Goal: Book appointment/travel/reservation

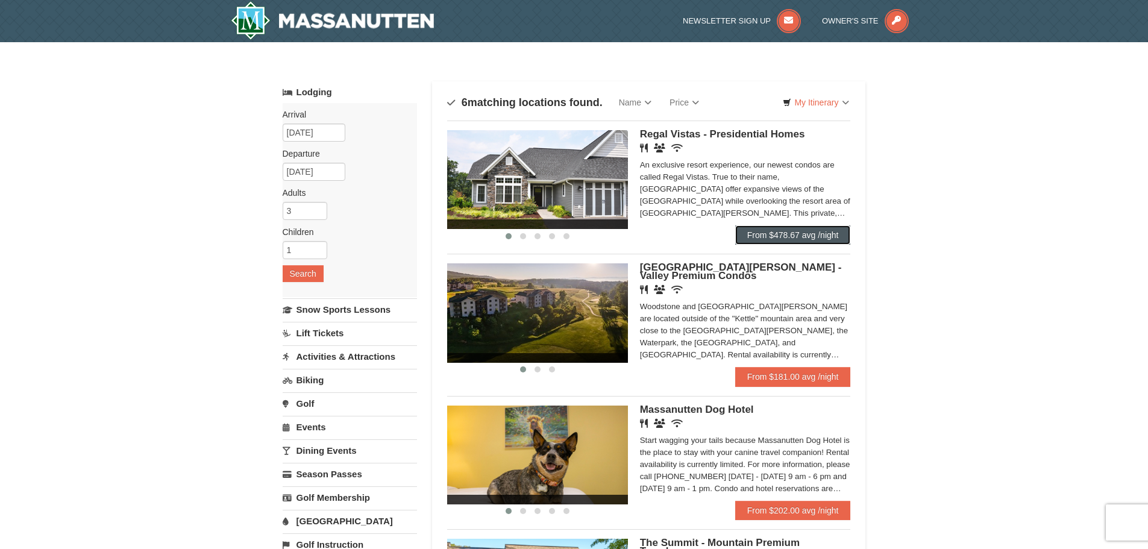
click at [750, 234] on link "From $478.67 avg /night" at bounding box center [793, 234] width 116 height 19
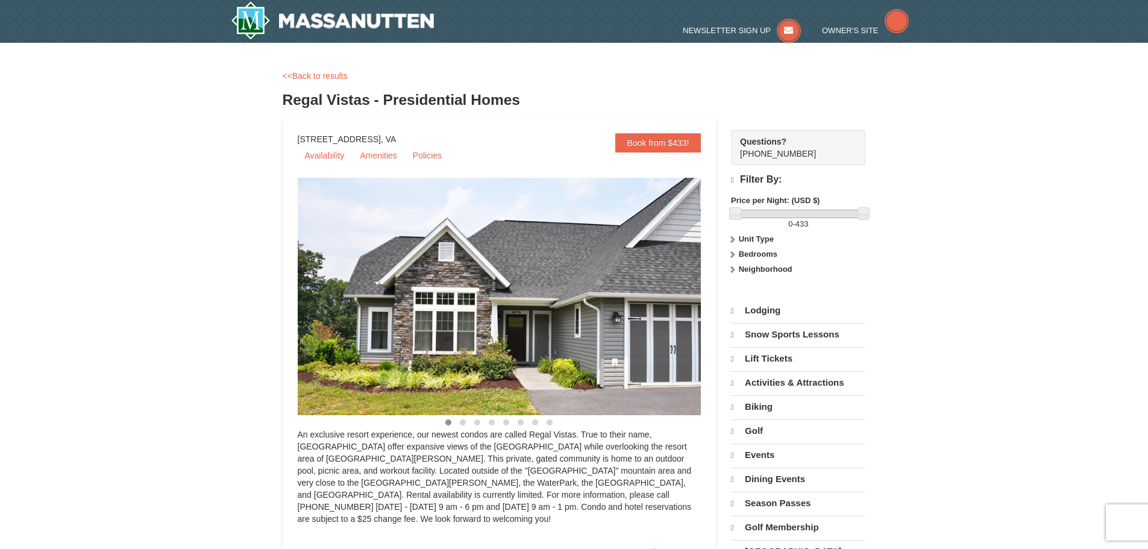
select select "10"
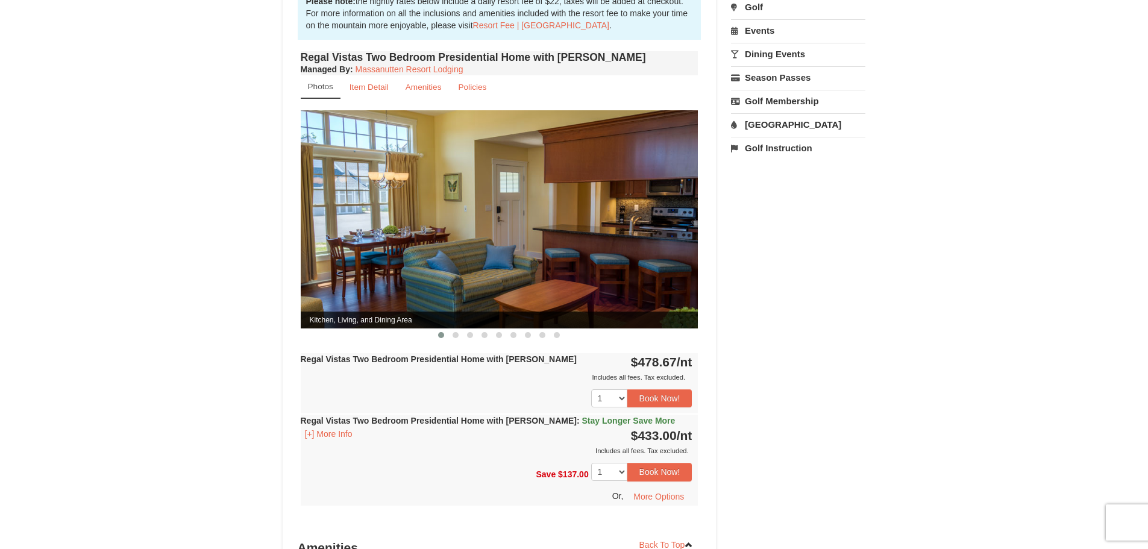
scroll to position [416, 0]
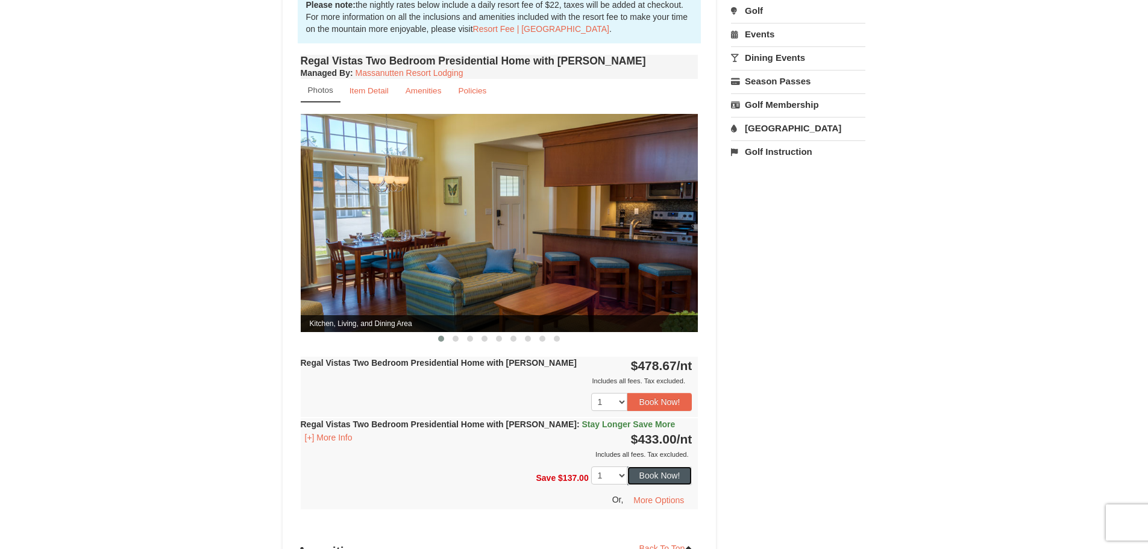
click at [663, 466] on button "Book Now!" at bounding box center [659, 475] width 65 height 18
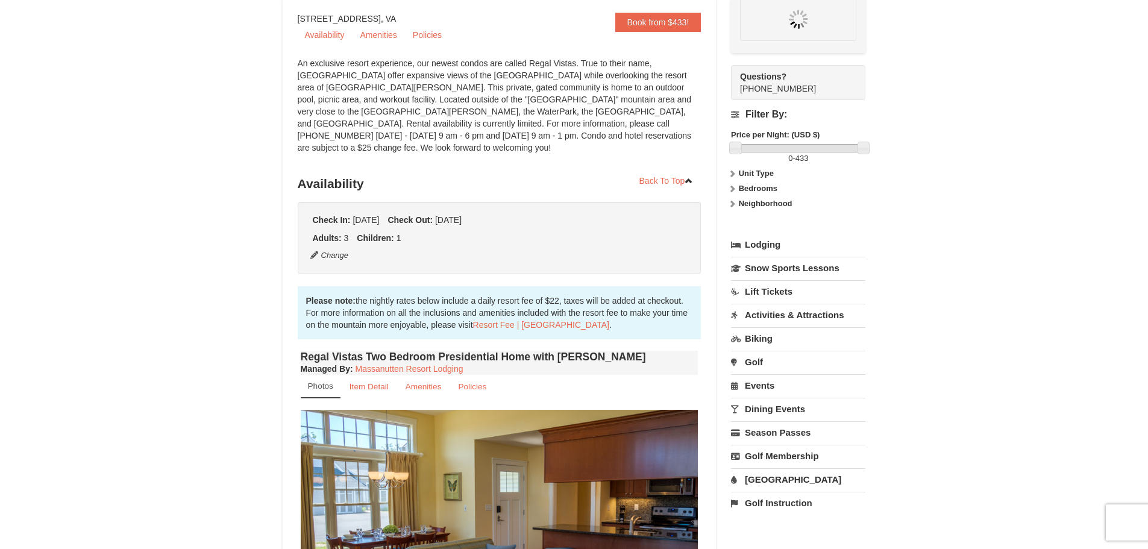
scroll to position [117, 0]
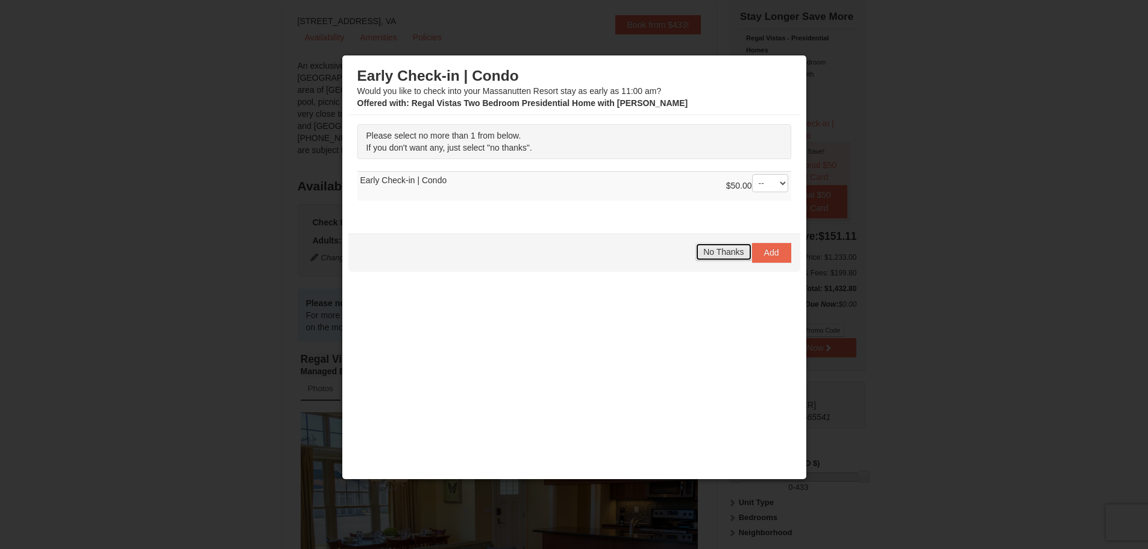
click at [732, 254] on span "No Thanks" at bounding box center [723, 252] width 40 height 10
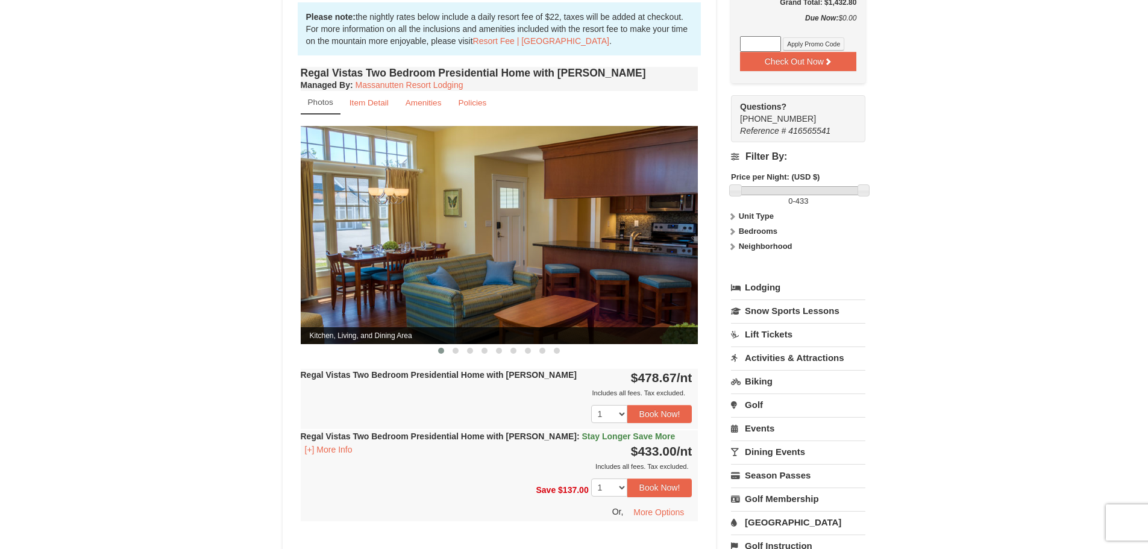
scroll to position [422, 0]
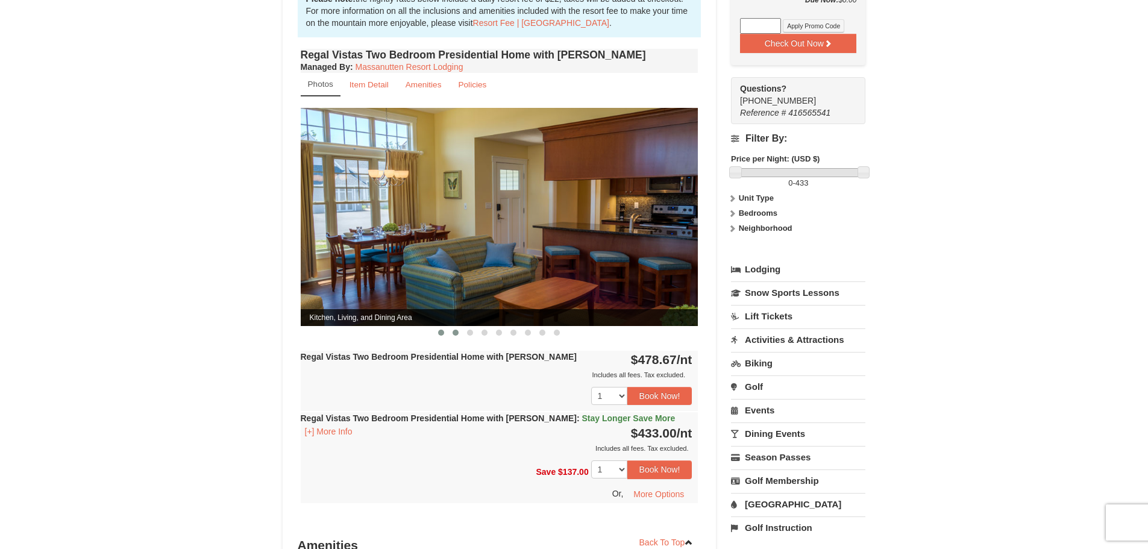
click at [454, 327] on button at bounding box center [455, 333] width 14 height 12
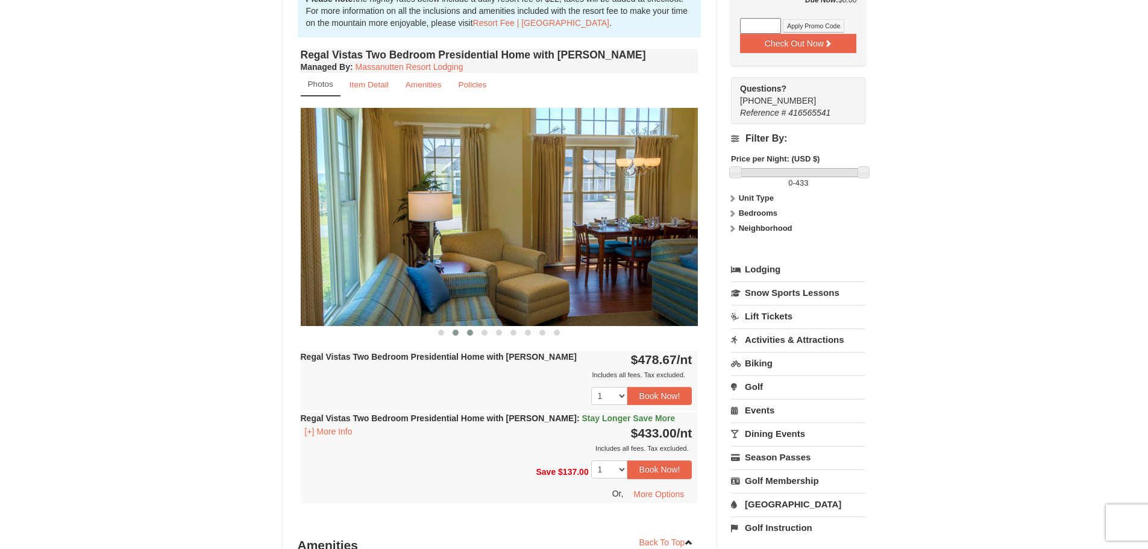
click at [468, 330] on span at bounding box center [470, 333] width 6 height 6
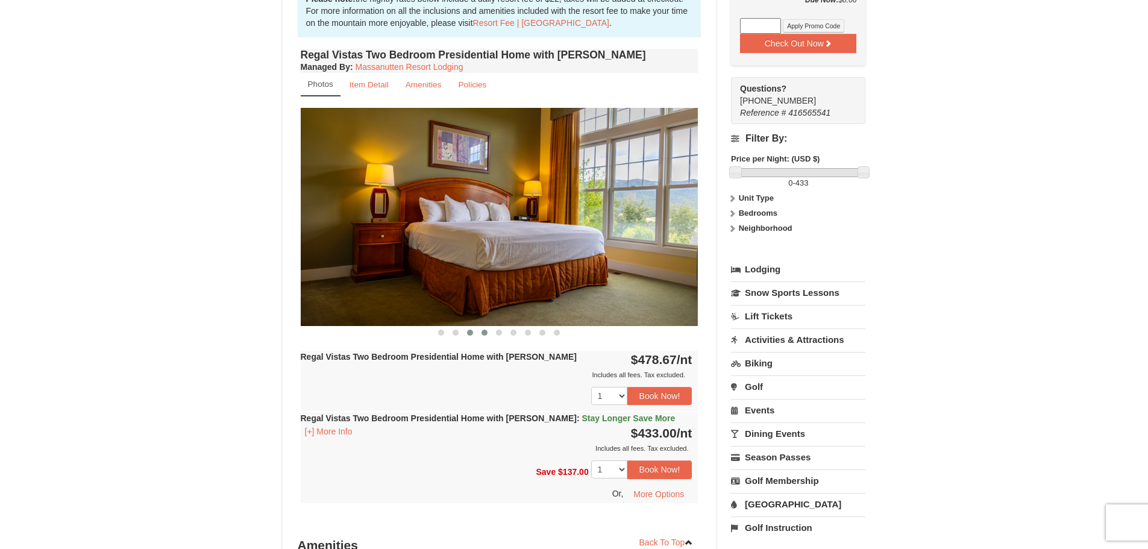
click at [487, 327] on button at bounding box center [484, 333] width 14 height 12
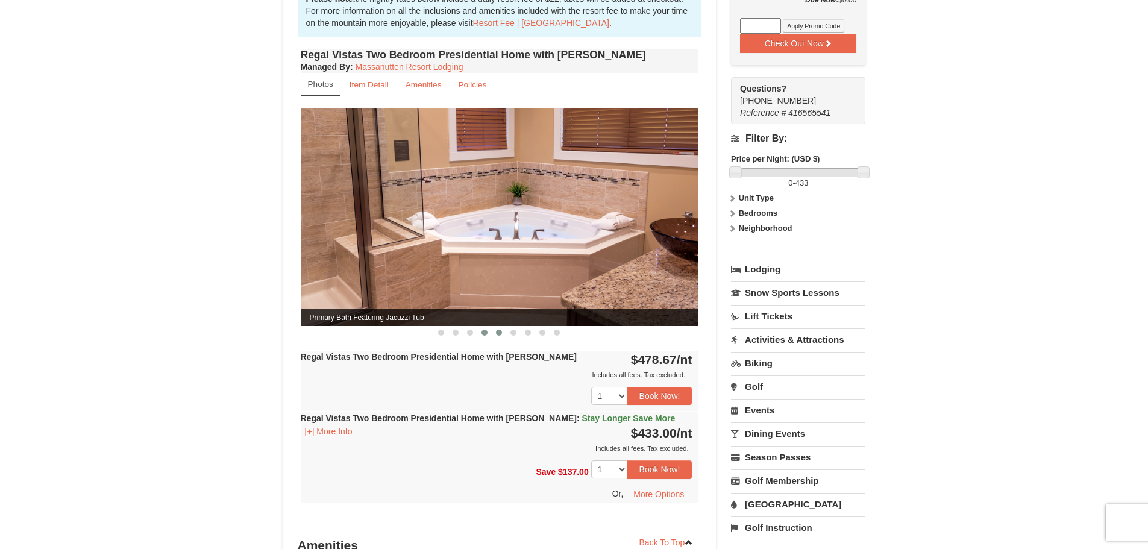
click at [498, 330] on span at bounding box center [499, 333] width 6 height 6
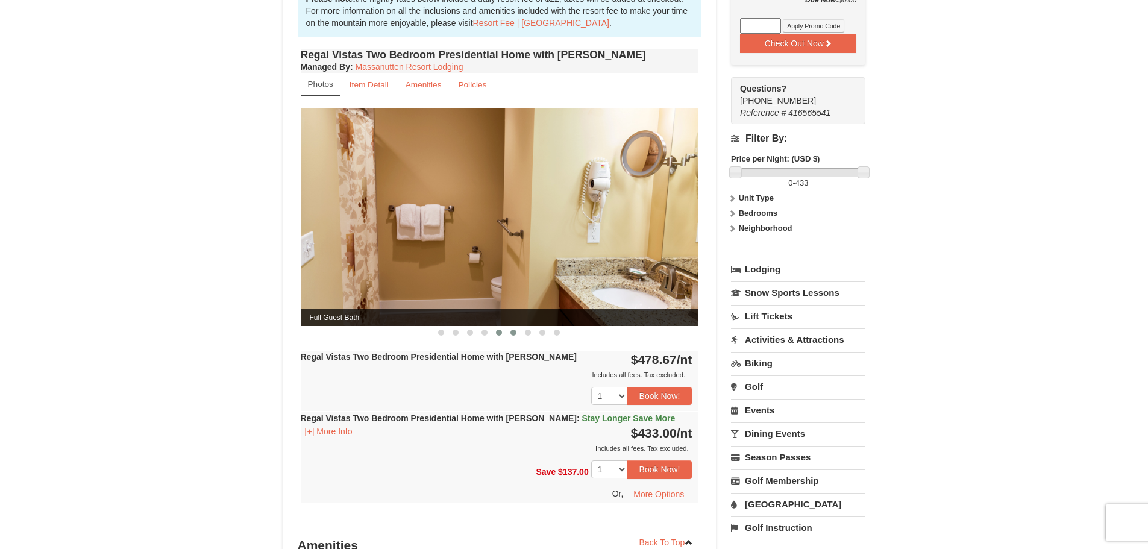
click at [516, 330] on span at bounding box center [513, 333] width 6 height 6
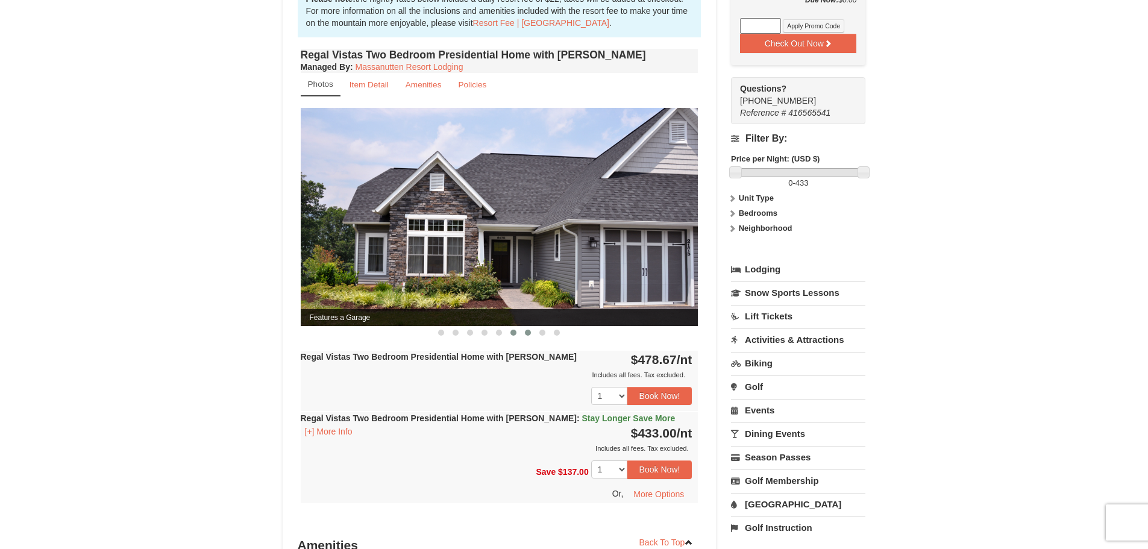
click at [527, 330] on span at bounding box center [528, 333] width 6 height 6
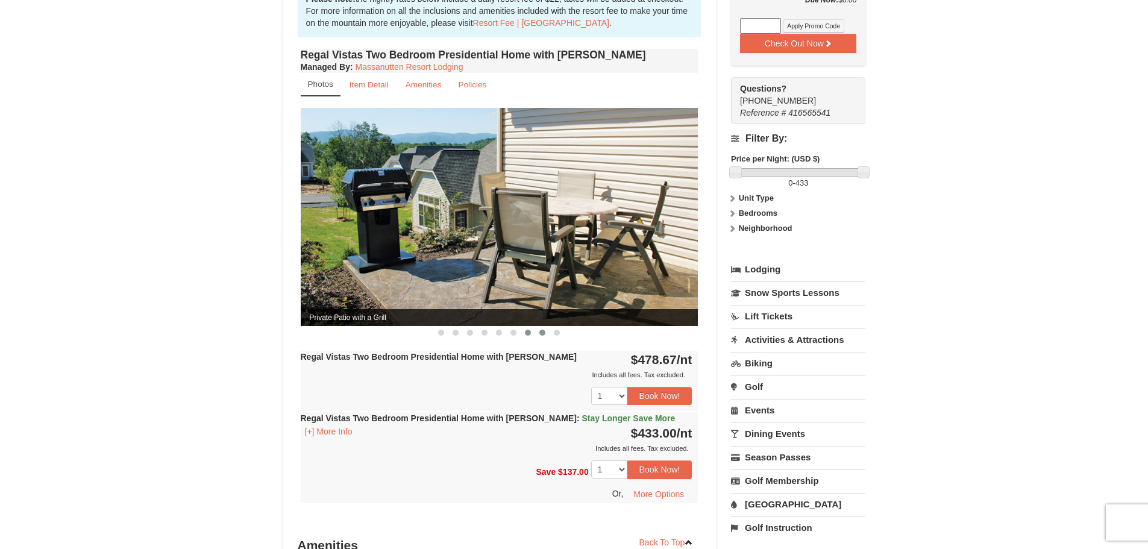
click at [538, 327] on button at bounding box center [542, 333] width 14 height 12
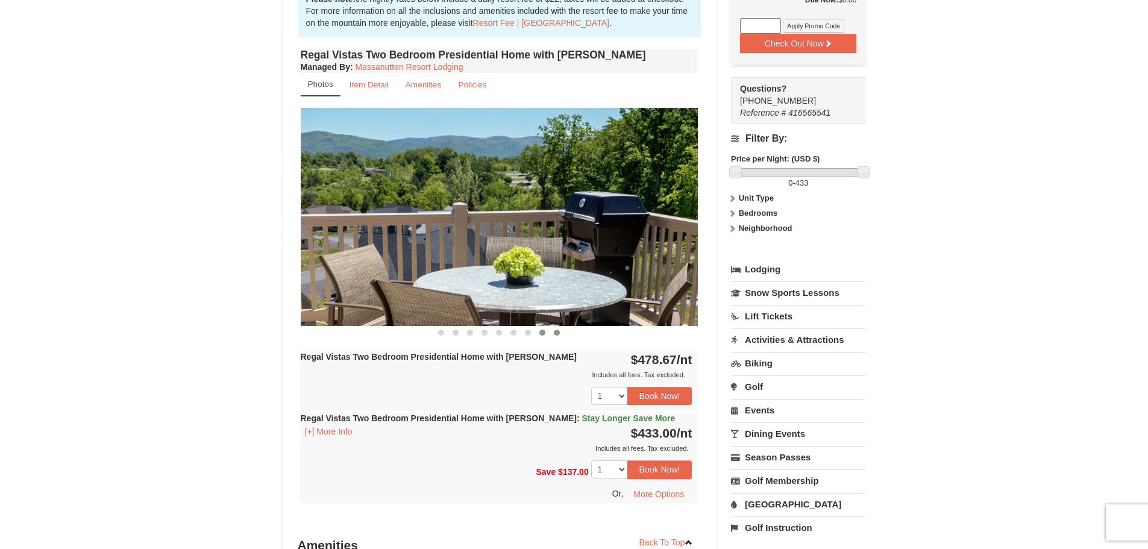
click at [551, 327] on button at bounding box center [556, 333] width 14 height 12
